Goal: Find specific page/section

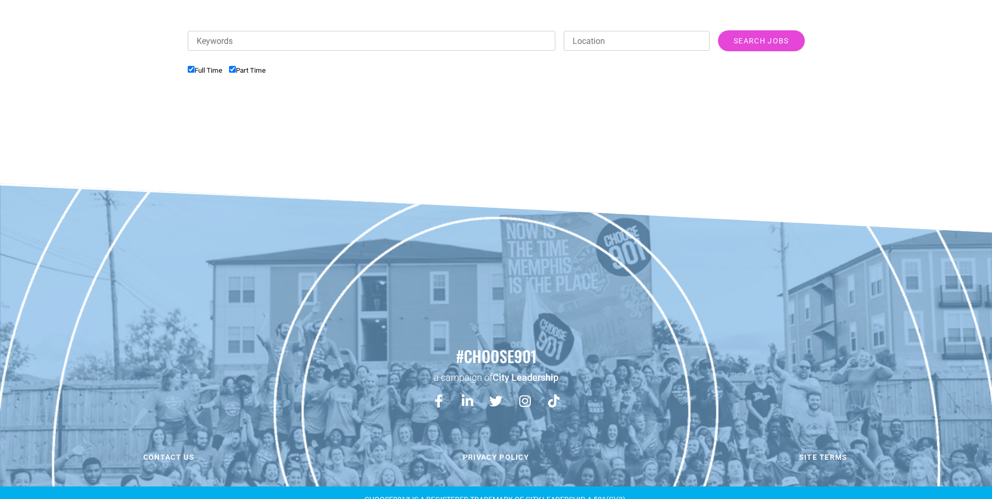
scroll to position [366, 0]
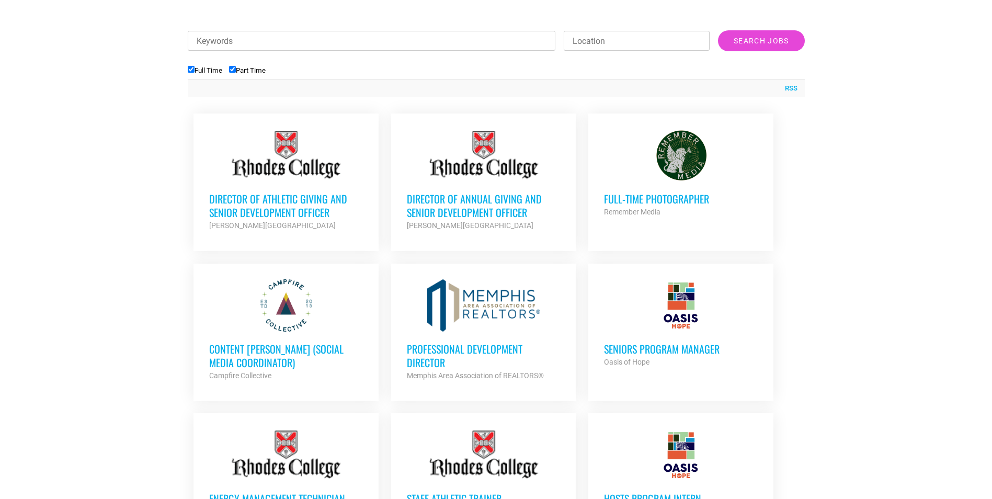
click at [224, 216] on h3 "Director of Athletic Giving and Senior Development Officer" at bounding box center [286, 205] width 154 height 27
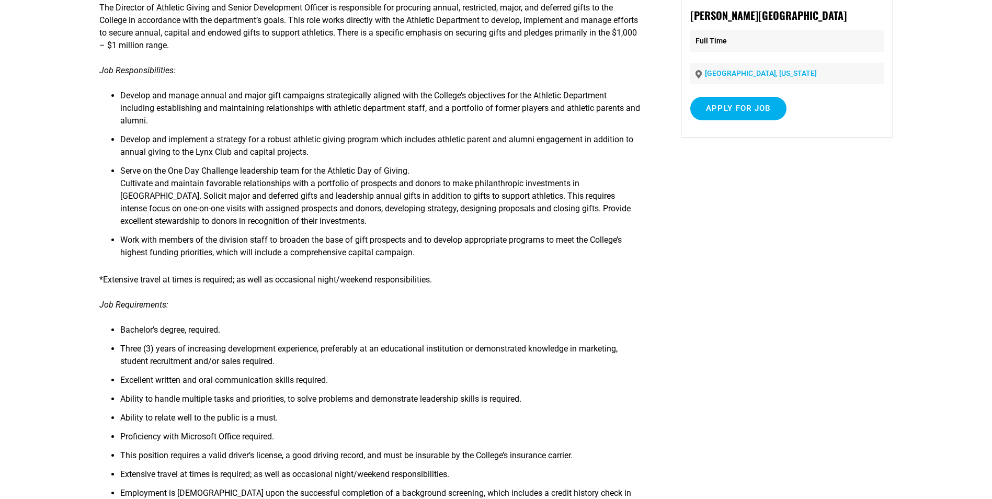
scroll to position [261, 0]
